Goal: Task Accomplishment & Management: Use online tool/utility

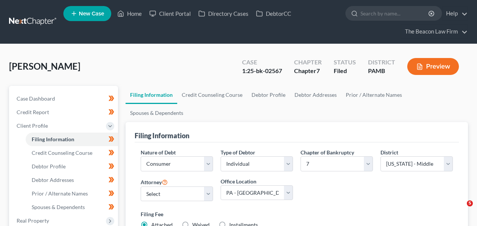
select select "1"
select select "0"
select select "68"
select select "1"
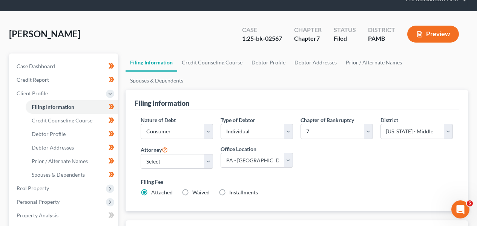
scroll to position [31, 0]
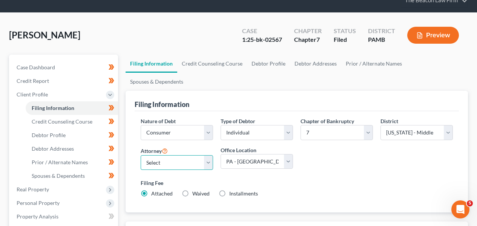
click at [176, 155] on select "Select [PERSON_NAME] - NJB [PERSON_NAME] - NJB [PERSON_NAME] - PAWB [PERSON_NAM…" at bounding box center [177, 162] width 72 height 15
select select "19"
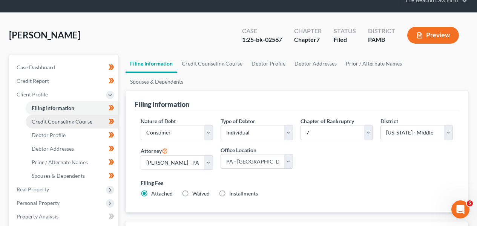
click at [72, 124] on link "Credit Counseling Course" at bounding box center [72, 122] width 92 height 14
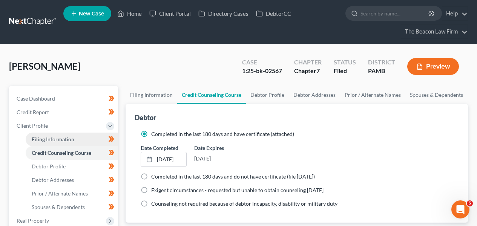
click at [90, 135] on link "Filing Information" at bounding box center [72, 140] width 92 height 14
select select "1"
select select "0"
select select "68"
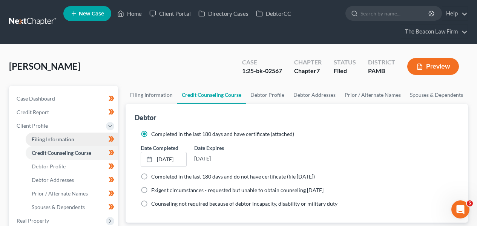
select select "19"
select select "1"
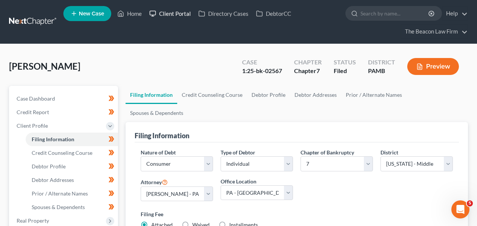
click at [177, 18] on link "Client Portal" at bounding box center [170, 14] width 49 height 14
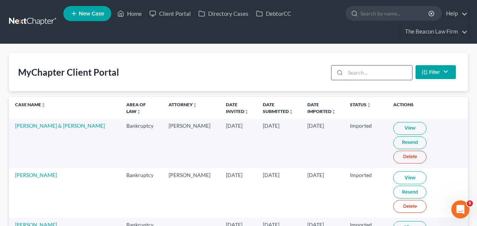
click at [383, 70] on input "search" at bounding box center [378, 73] width 67 height 14
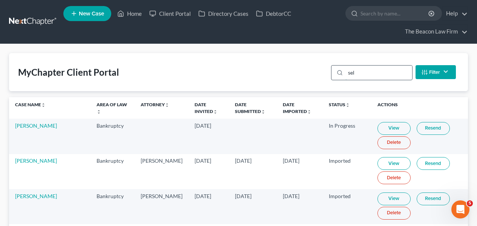
click at [382, 70] on input "sel" at bounding box center [378, 73] width 67 height 14
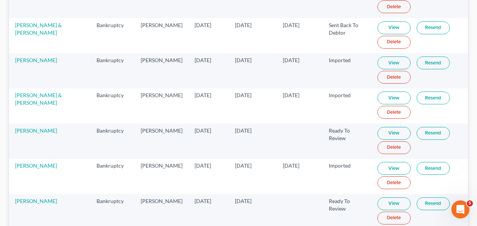
scroll to position [385, 0]
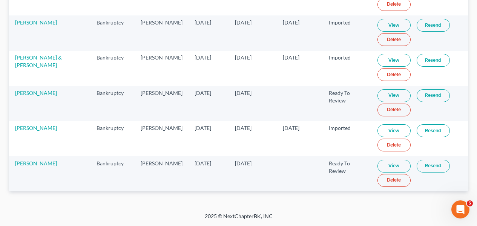
type input "sel"
click at [380, 164] on link "View" at bounding box center [393, 166] width 33 height 13
